Goal: Task Accomplishment & Management: Book appointment/travel/reservation

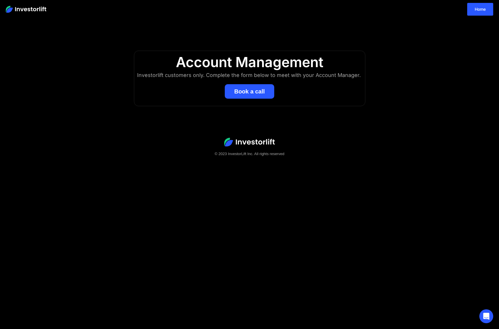
click at [248, 93] on button "Book a call" at bounding box center [250, 91] width 50 height 14
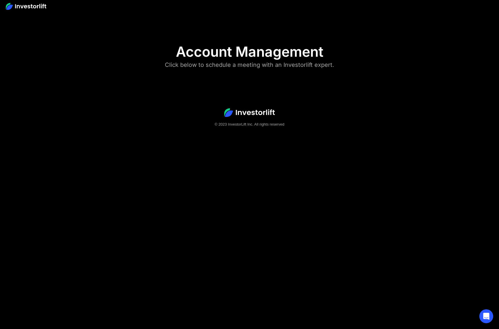
click at [246, 114] on img at bounding box center [249, 112] width 51 height 9
click at [245, 79] on body "Account Management Click below to schedule a meeting with an Investorlift exper…" at bounding box center [249, 164] width 499 height 329
click at [258, 50] on div "Account Management" at bounding box center [249, 51] width 147 height 17
click at [268, 107] on footer "© 2023 InvestorLift Inc. All rights reserved" at bounding box center [249, 118] width 499 height 56
click at [259, 90] on footer "© 2023 InvestorLift Inc. All rights reserved" at bounding box center [249, 118] width 499 height 56
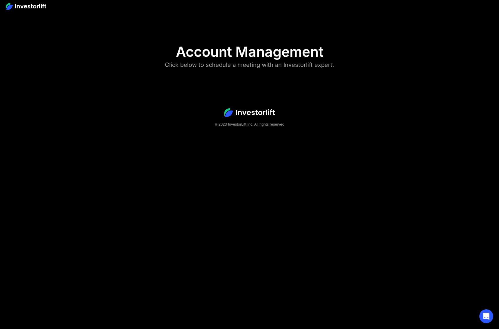
click at [210, 44] on div "Account Management" at bounding box center [249, 51] width 147 height 17
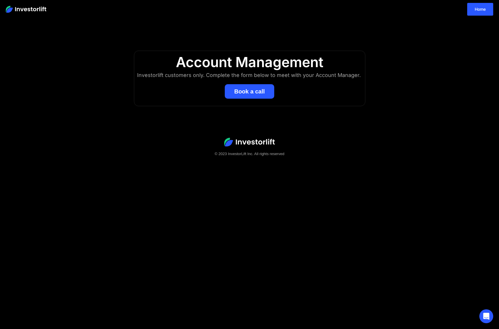
click at [241, 95] on button "Book a call" at bounding box center [250, 91] width 50 height 14
